Goal: Task Accomplishment & Management: Manage account settings

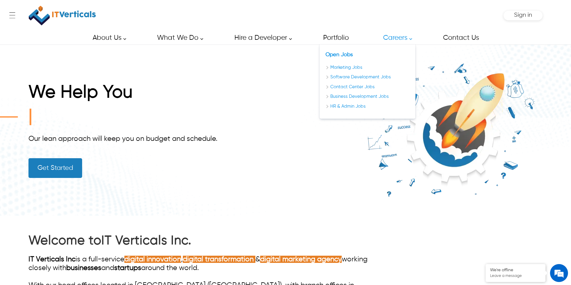
click at [392, 38] on link "Careers" at bounding box center [395, 37] width 39 height 13
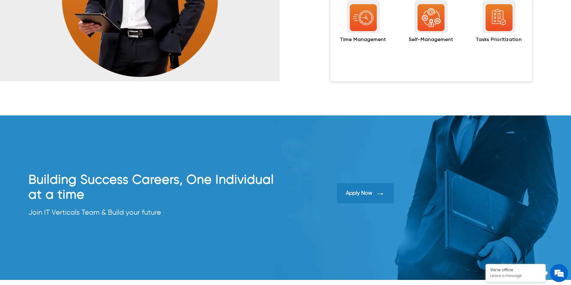
scroll to position [1102, 0]
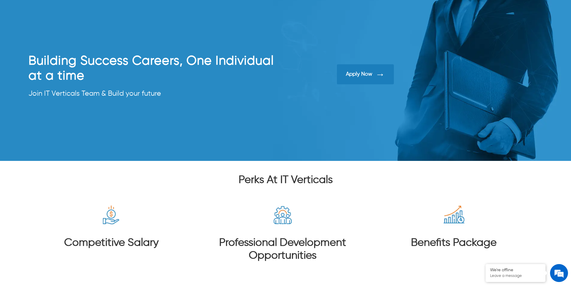
click at [502, 172] on div at bounding box center [285, 264] width 571 height 206
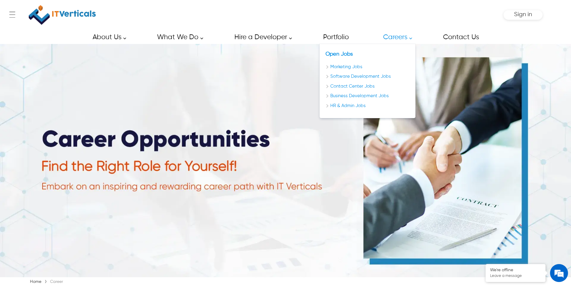
scroll to position [0, 0]
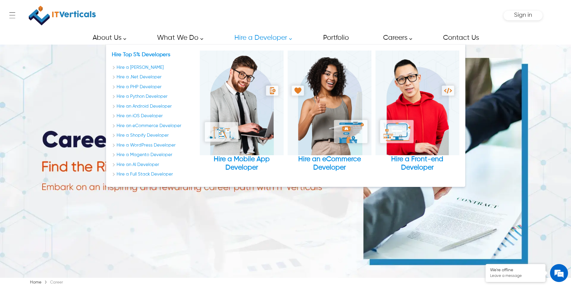
click at [225, 19] on div "← Menu Startup Solutions Software Development Digital Marketing Services IT Sta…" at bounding box center [285, 15] width 514 height 31
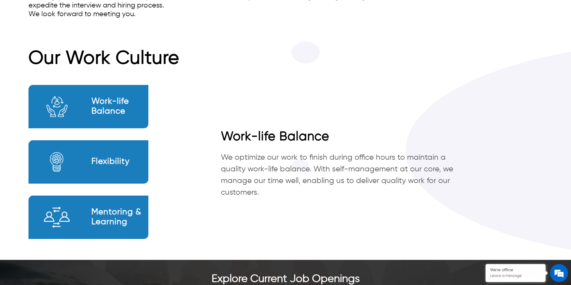
scroll to position [426, 0]
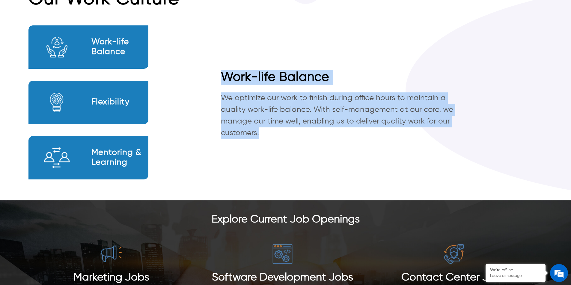
drag, startPoint x: 262, startPoint y: 139, endPoint x: 212, endPoint y: 77, distance: 80.0
click at [212, 77] on div "Work-life Balance We optimize our work to finish during office hours to maintai…" at bounding box center [371, 108] width 342 height 77
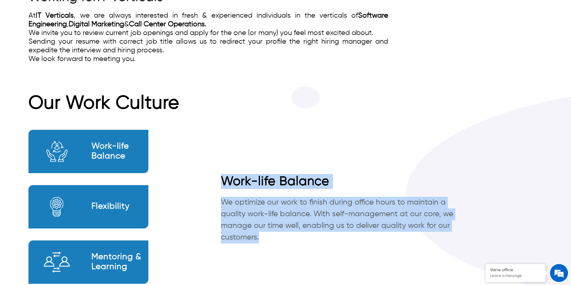
scroll to position [216, 0]
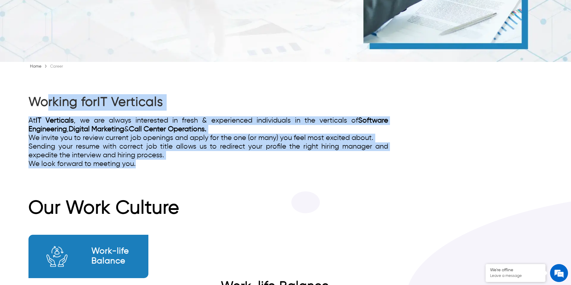
drag, startPoint x: 137, startPoint y: 161, endPoint x: 62, endPoint y: 86, distance: 105.9
click at [48, 87] on div "Working for IT Verticals At IT Verticals , we are always interested in fresh & …" at bounding box center [285, 131] width 514 height 121
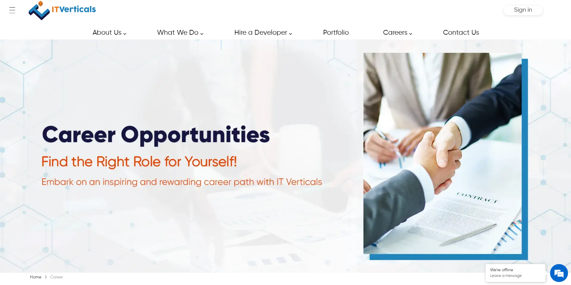
scroll to position [0, 0]
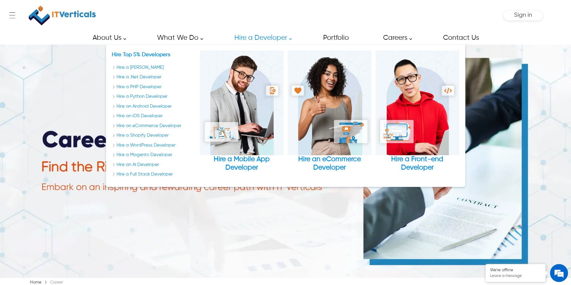
drag, startPoint x: 285, startPoint y: 123, endPoint x: 284, endPoint y: 120, distance: 4.0
click at [284, 121] on div "Hire Top 5% Developers Hire a Laravel Developer Hire a .Net Developer Hire a PH…" at bounding box center [285, 116] width 347 height 130
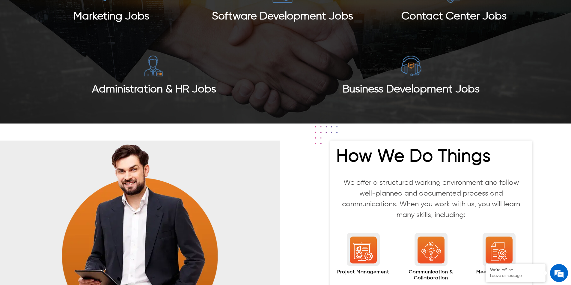
scroll to position [612, 0]
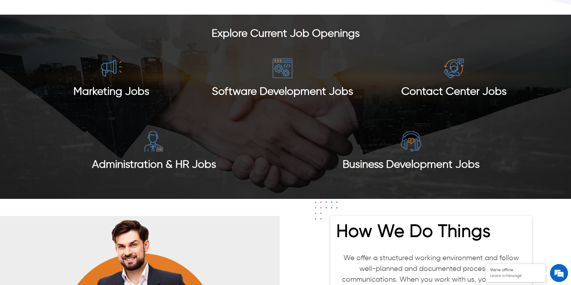
drag, startPoint x: 241, startPoint y: 94, endPoint x: 103, endPoint y: 89, distance: 138.5
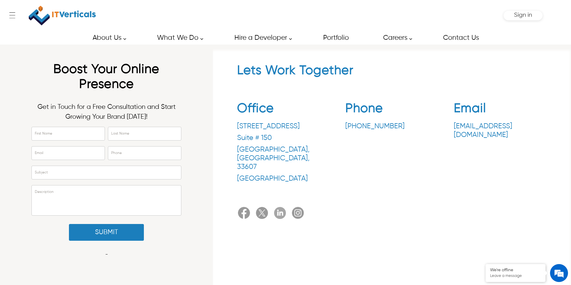
click at [391, 241] on div "Lets Work Together Office 3030 N Rocky Point Dr. Suite # 150 Tampa , FL , 33607…" at bounding box center [392, 172] width 358 height 254
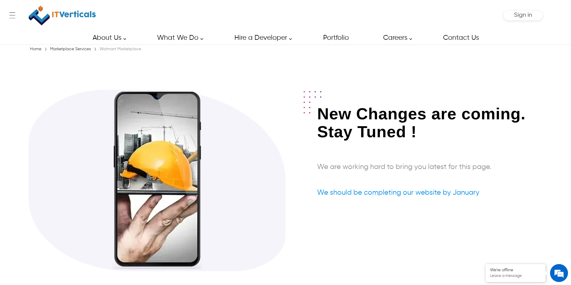
click at [500, 39] on div "About Us About Us Our Partners Our Portfolio Blog Career Contact Us Our Partner…" at bounding box center [285, 37] width 571 height 13
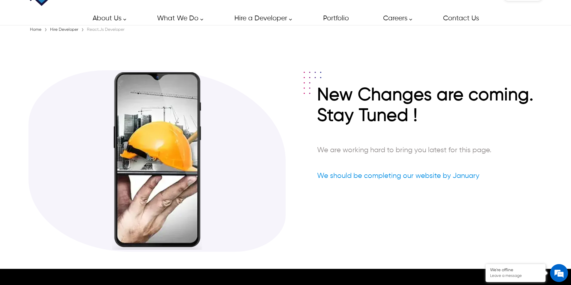
scroll to position [30, 0]
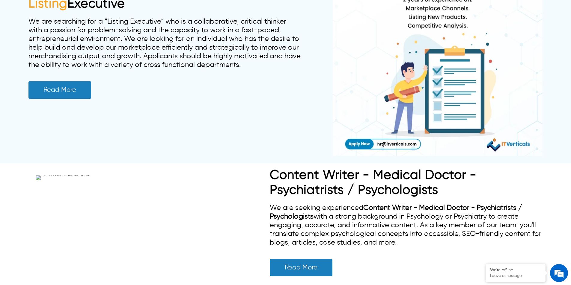
scroll to position [2486, 0]
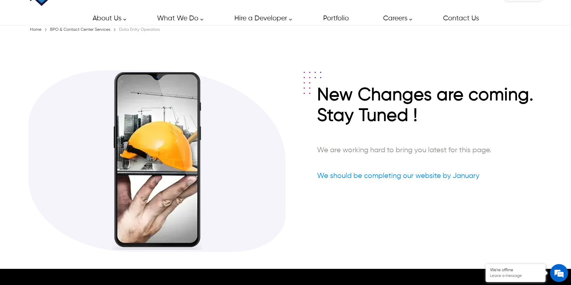
scroll to position [30, 0]
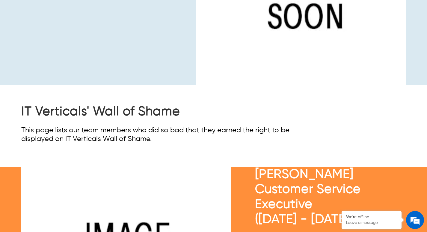
scroll to position [107, 0]
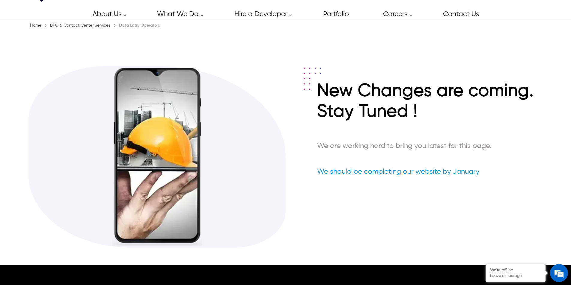
scroll to position [30, 0]
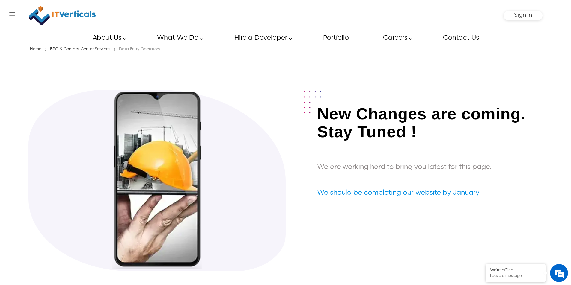
click at [524, 91] on div "New Changes are coming. Stay Tuned ! We are working hard to bring you latest fo…" at bounding box center [285, 187] width 514 height 194
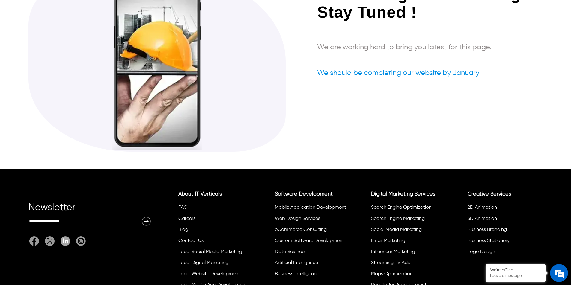
scroll to position [158, 0]
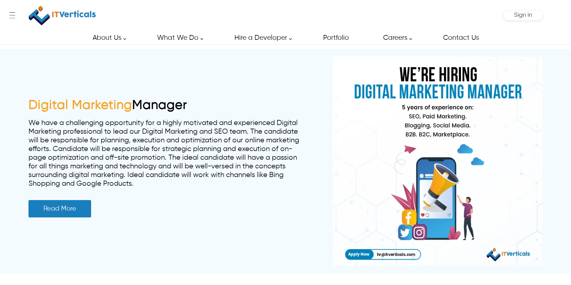
click at [533, 19] on div "Sign in" at bounding box center [522, 16] width 39 height 10
click at [530, 14] on span "Sign in" at bounding box center [523, 15] width 18 height 6
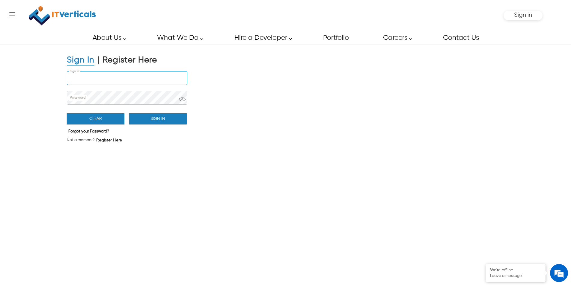
type input "**********"
click at [155, 77] on input "**********" at bounding box center [127, 78] width 120 height 13
click at [182, 121] on button "Sign In" at bounding box center [158, 119] width 58 height 11
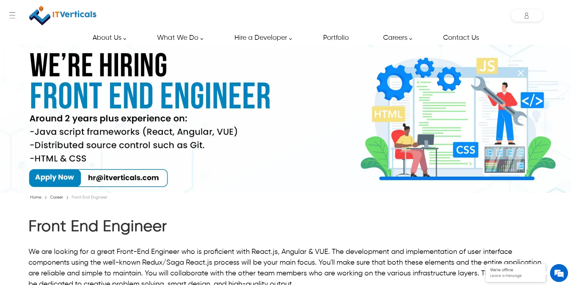
click at [555, 51] on img at bounding box center [285, 119] width 571 height 149
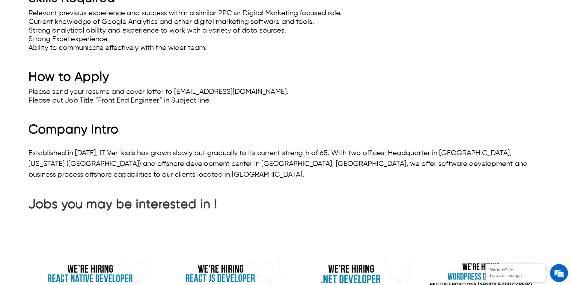
scroll to position [659, 0]
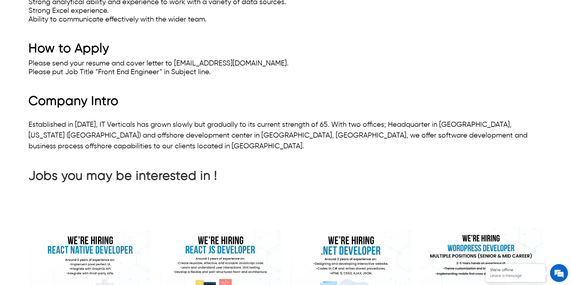
click at [301, 128] on p "Established in 2011, IT Verticals has grown slowly but gradually to its current…" at bounding box center [285, 136] width 514 height 32
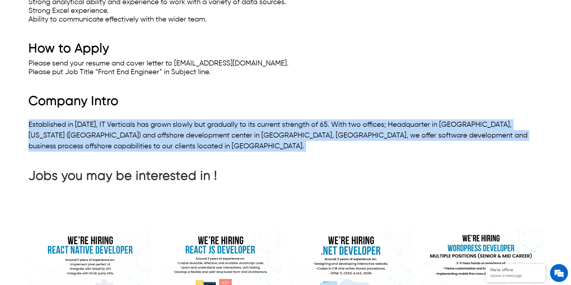
click at [301, 128] on p "Established in 2011, IT Verticals has grown slowly but gradually to its current…" at bounding box center [285, 136] width 514 height 32
click at [360, 137] on p "Established in 2011, IT Verticals has grown slowly but gradually to its current…" at bounding box center [285, 136] width 514 height 32
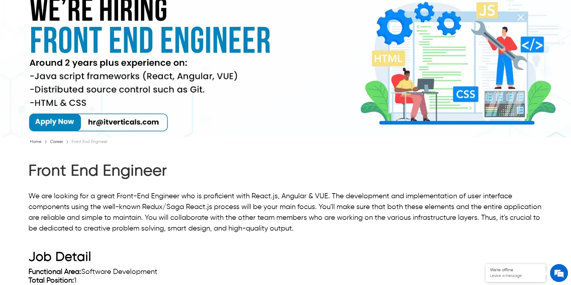
scroll to position [0, 0]
